Goal: Transaction & Acquisition: Book appointment/travel/reservation

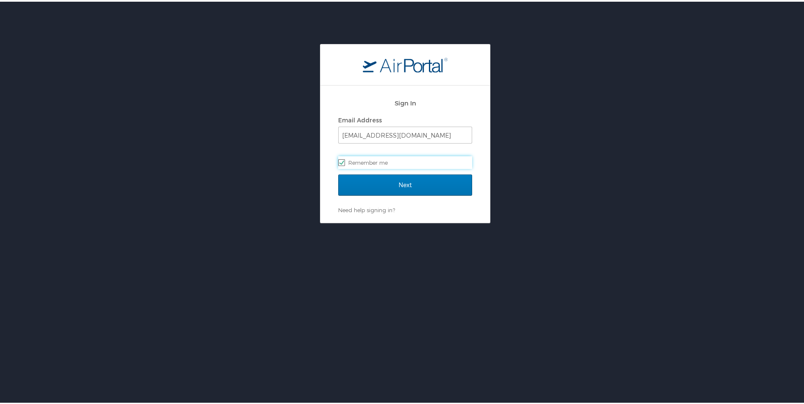
click at [395, 160] on label "Remember me" at bounding box center [405, 161] width 134 height 13
click at [344, 160] on input "Remember me" at bounding box center [341, 161] width 6 height 6
click at [395, 160] on label "Remember me" at bounding box center [405, 161] width 134 height 13
click at [344, 160] on input "Remember me" at bounding box center [341, 161] width 6 height 6
checkbox input "true"
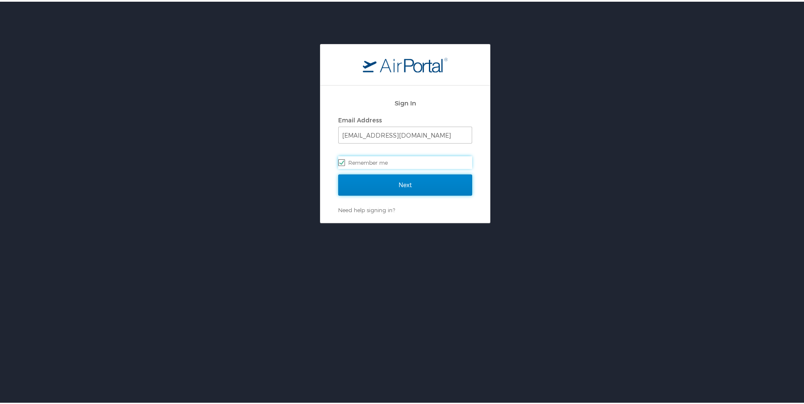
click at [405, 180] on input "Next" at bounding box center [405, 183] width 134 height 21
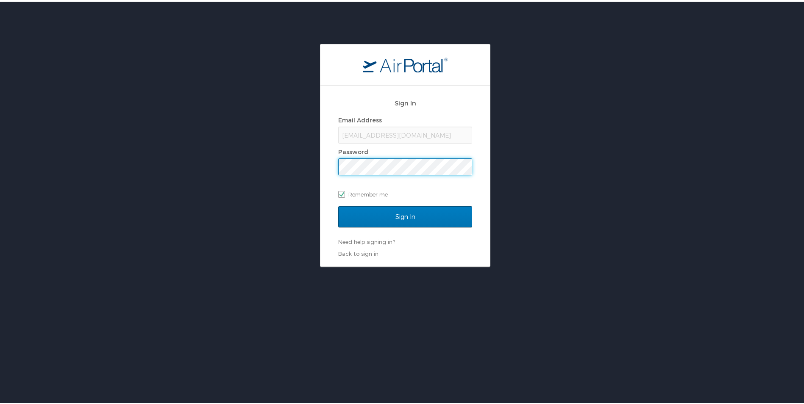
click at [338, 205] on input "Sign In" at bounding box center [405, 215] width 134 height 21
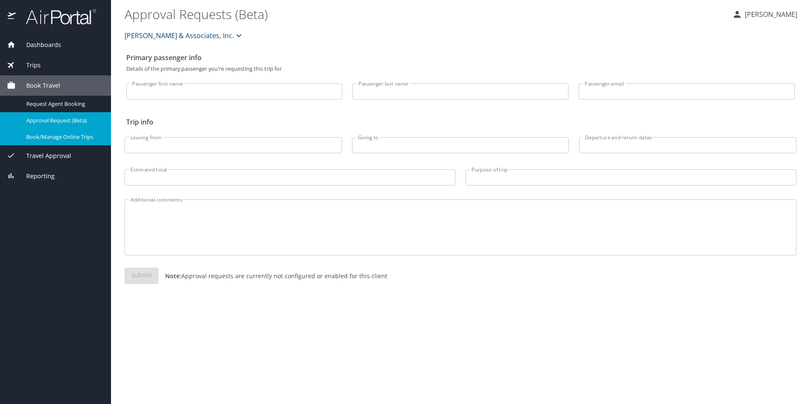
click at [68, 138] on span "Book/Manage Online Trips" at bounding box center [63, 137] width 75 height 8
